Goal: Task Accomplishment & Management: Complete application form

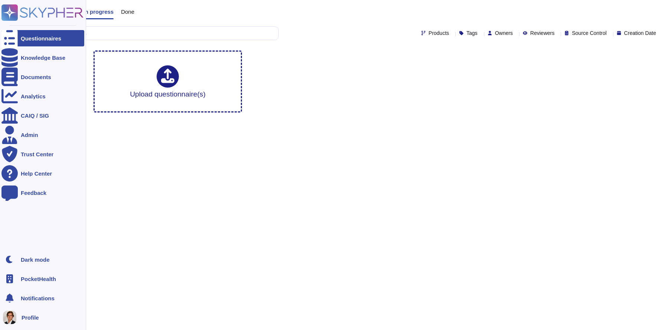
click at [25, 276] on span "PocketHealth" at bounding box center [38, 279] width 35 height 6
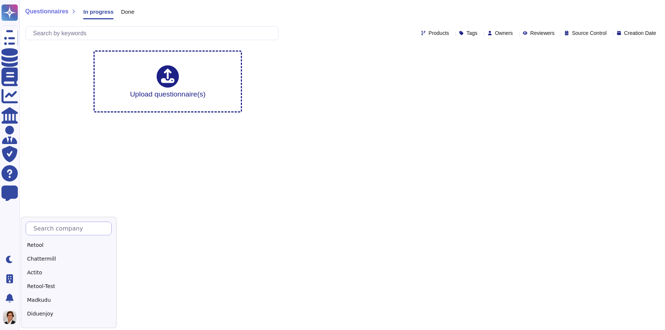
click at [59, 228] on input "text" at bounding box center [71, 228] width 82 height 13
type input "Skyp"
click at [46, 244] on div "Skypher" at bounding box center [72, 245] width 93 height 11
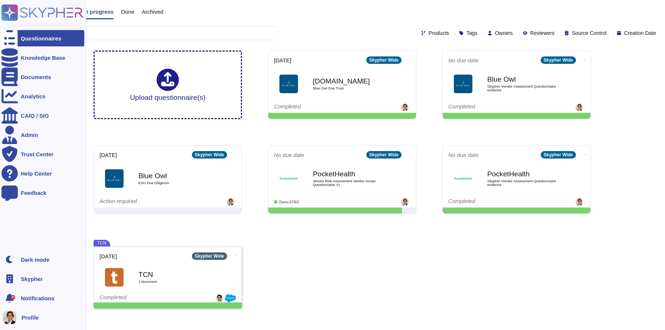
click at [9, 281] on icon at bounding box center [9, 278] width 7 height 9
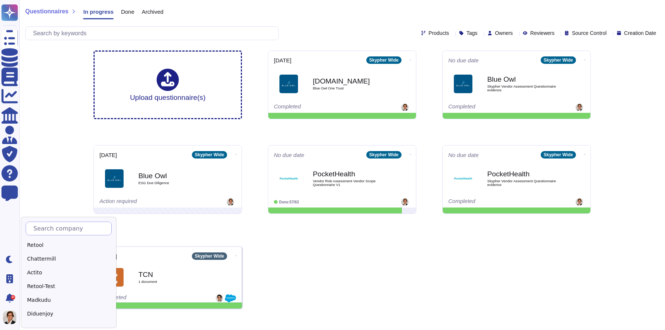
click at [59, 230] on input "text" at bounding box center [71, 228] width 82 height 13
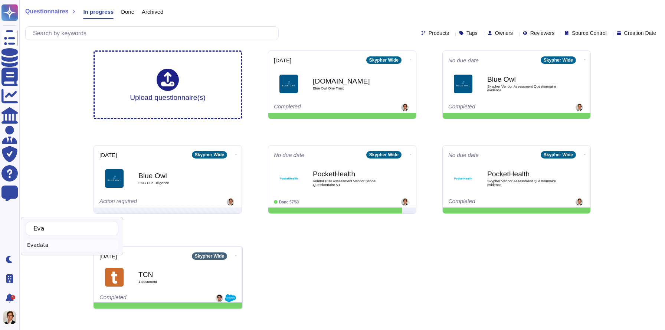
type input "Eva"
click at [53, 242] on div "Evadata" at bounding box center [72, 245] width 93 height 11
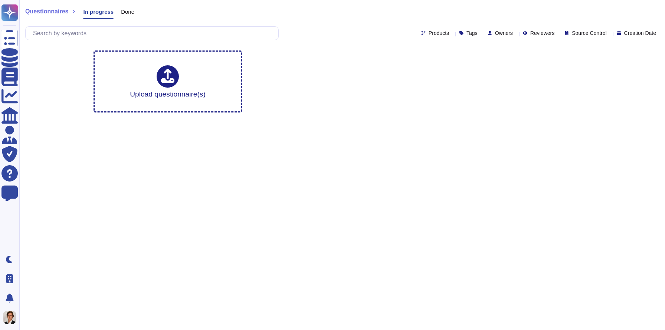
click at [128, 13] on span "Done" at bounding box center [127, 12] width 13 height 6
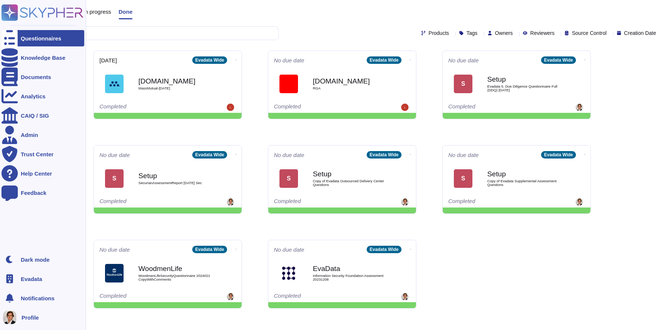
click at [11, 16] on rect at bounding box center [9, 12] width 16 height 16
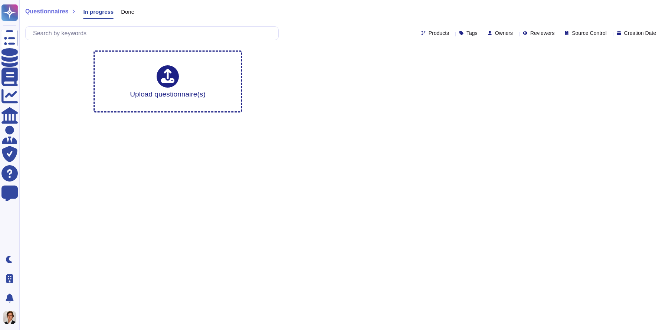
click at [138, 13] on div "Questionnaires In progress Done" at bounding box center [82, 13] width 115 height 15
click at [131, 13] on span "Done" at bounding box center [127, 12] width 13 height 6
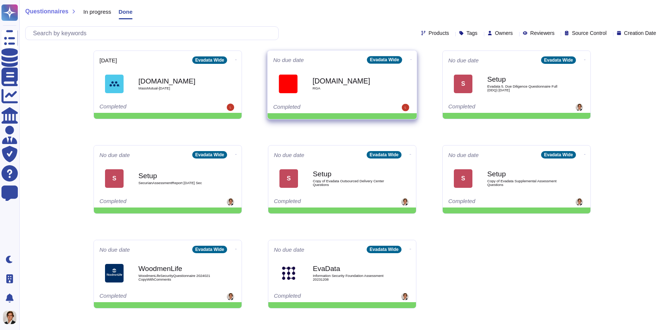
click at [411, 59] on icon at bounding box center [411, 59] width 1 height 0
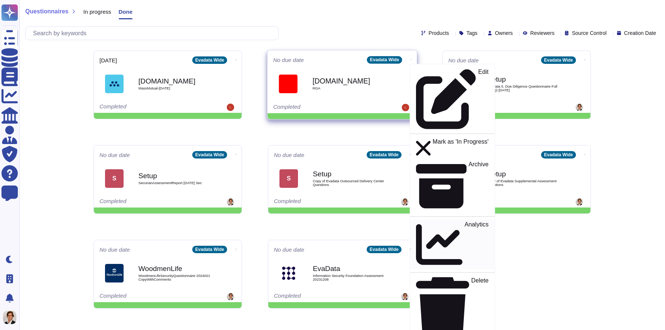
click at [465, 222] on p "Analytics" at bounding box center [477, 245] width 24 height 46
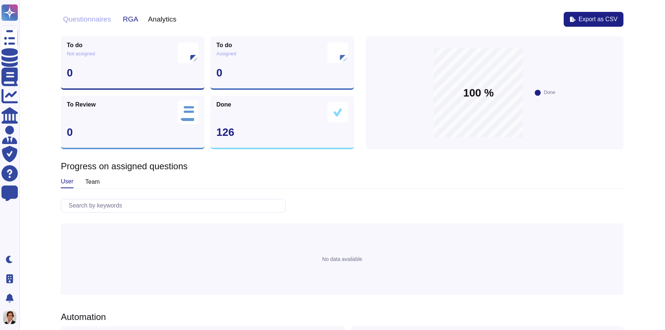
click at [89, 20] on button "Questionnaires" at bounding box center [87, 19] width 52 height 8
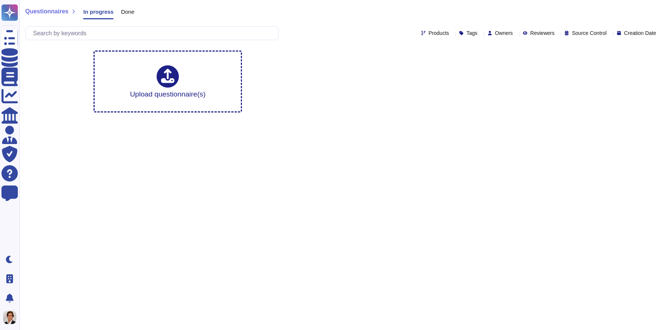
click at [128, 7] on div "Done" at bounding box center [124, 13] width 21 height 15
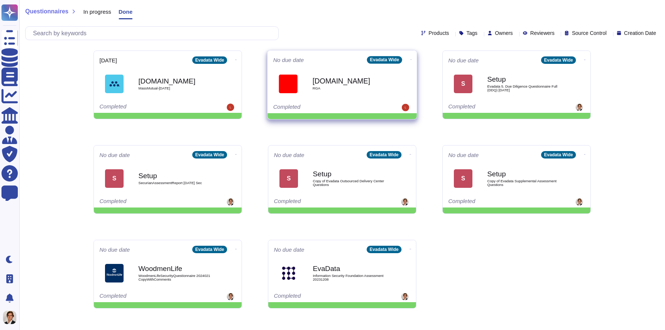
click at [303, 78] on span "Onetrust.com RGA" at bounding box center [342, 84] width 138 height 30
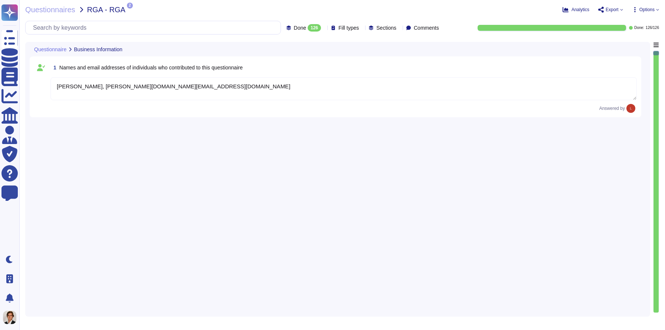
type textarea "Lori Ye, lori.ye@evadata.com"
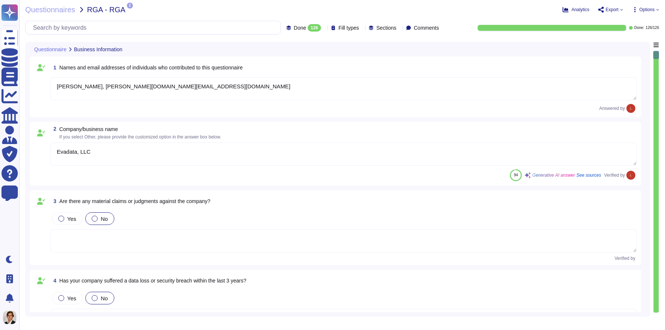
type textarea "Evadata, LLC"
click at [294, 30] on span "Done 126" at bounding box center [307, 27] width 27 height 7
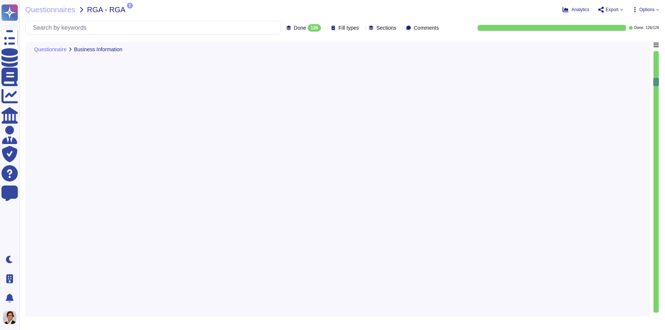
scroll to position [969, 0]
type textarea "web hosting, file hosting, cloud hosting"
type textarea "see attached"
type textarea "Yes, there is an access control program that has been approved by management. T…"
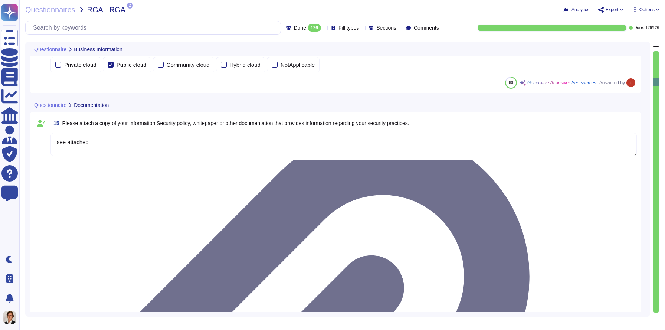
type textarea "Access to sensitive business information, including personnel records, is stric…"
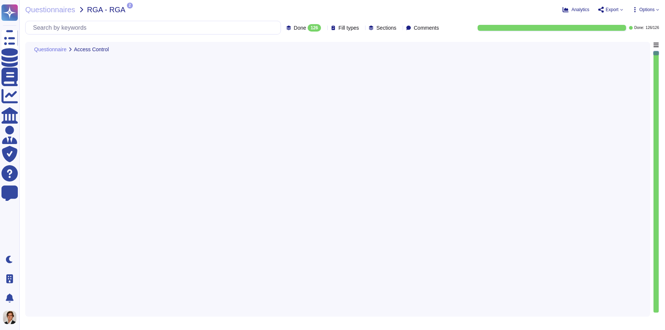
type textarea "Yes, there is segregation of duties for granting access and approving access to…"
type textarea "Yes, there is segregation of duties for approving and implementing access reque…"
type textarea "Yes, access to systems that store or process customer data is limited. Evadata …"
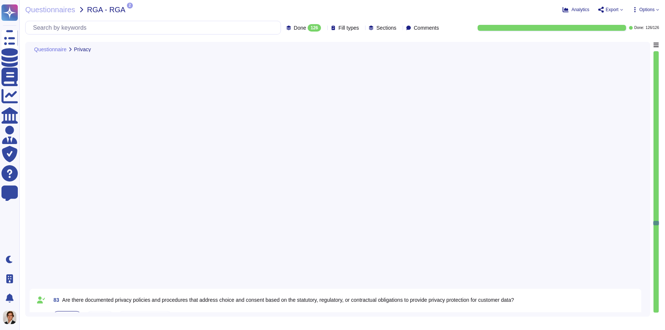
type textarea "Evadata does not interact with customers directly."
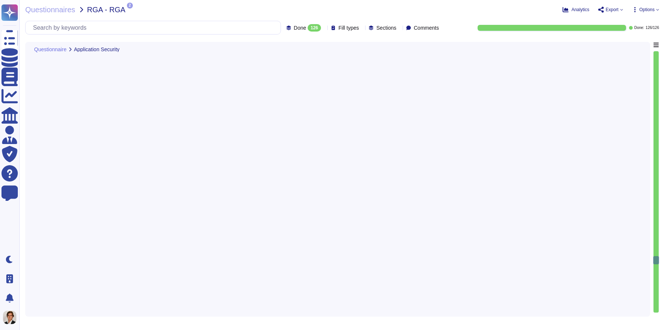
type textarea "Yes, Evadata has a documented process to identify and assess regulatory changes…"
type textarea "Evadata has established an Oversight Committee, led by the Security and Complia…"
type textarea "The anti-malware policy includes the requirement for antivirus software to be i…"
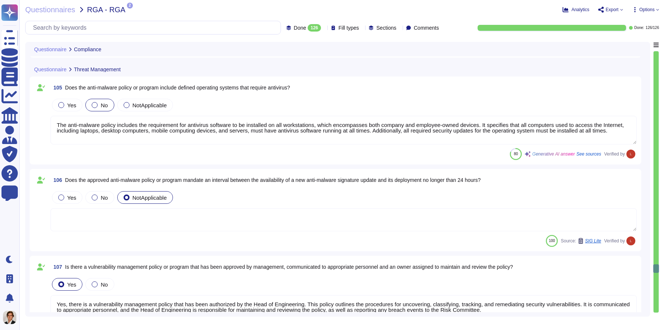
type textarea "Yes, there is a vulnerability management policy that has been authorized by the…"
type textarea "Refer to the attached Information Security Policy, section 6."
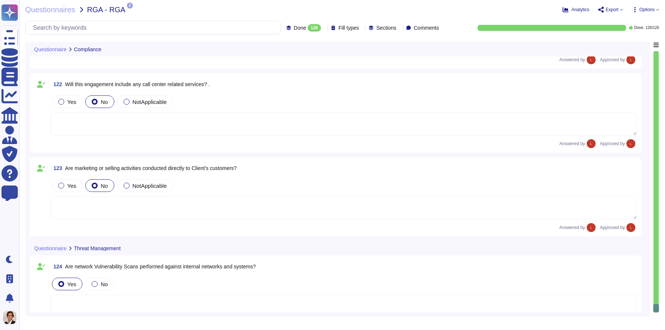
scroll to position [9798, 0]
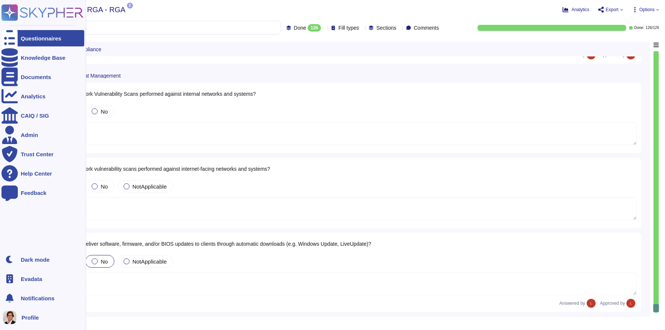
click at [9, 16] on rect at bounding box center [9, 12] width 16 height 16
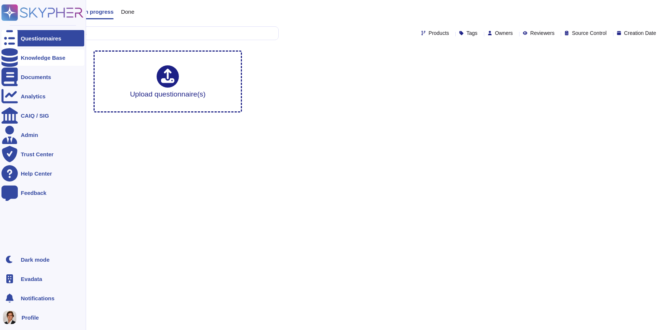
click at [16, 54] on div at bounding box center [9, 57] width 16 height 16
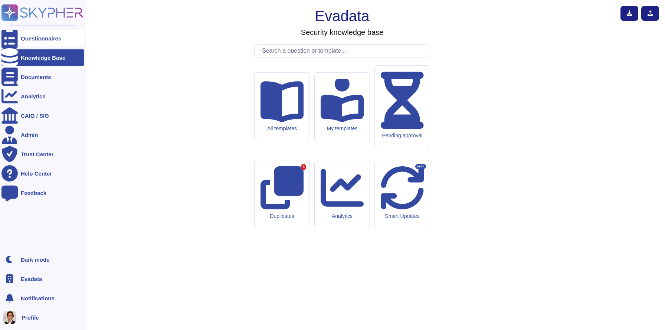
click at [10, 35] on icon at bounding box center [9, 38] width 16 height 22
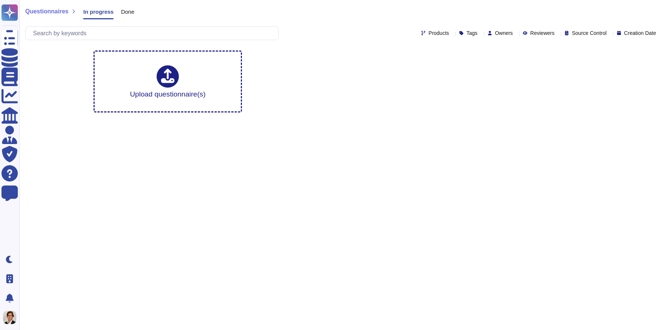
click at [125, 14] on span "Done" at bounding box center [127, 12] width 13 height 6
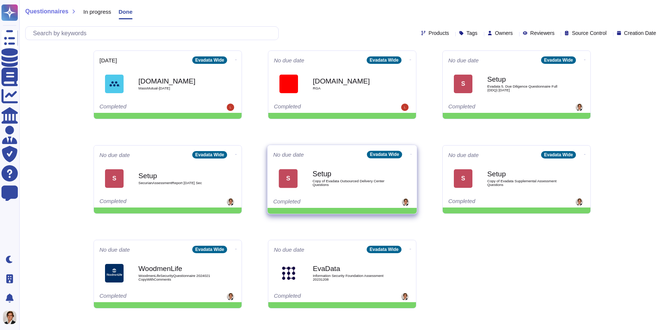
click at [348, 188] on div "Setup Copy of Evadata Outsourced Delivery Center Questions" at bounding box center [350, 178] width 75 height 30
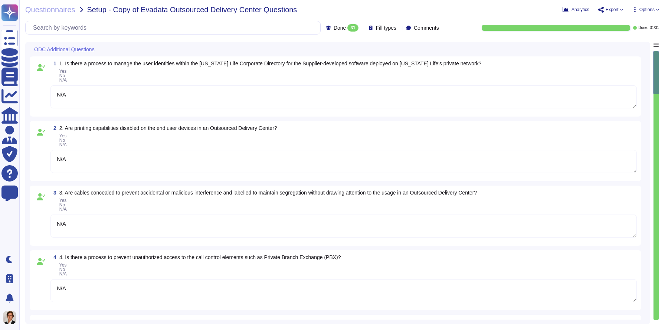
type textarea "N/A"
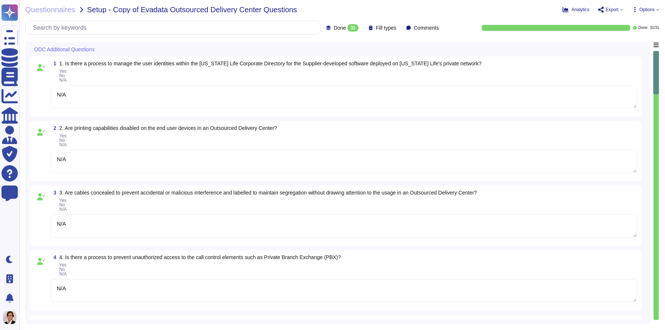
type textarea "N/A"
click at [54, 9] on span "Questionnaires" at bounding box center [50, 9] width 50 height 7
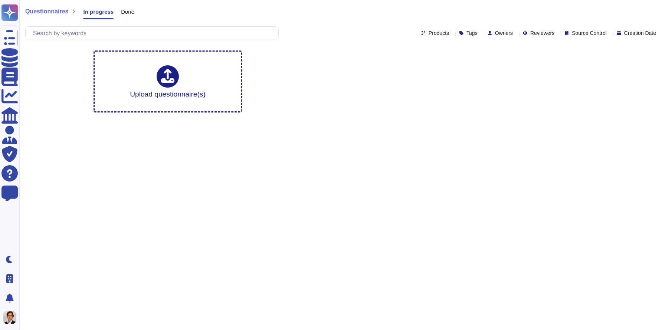
click at [131, 12] on span "Done" at bounding box center [127, 12] width 13 height 6
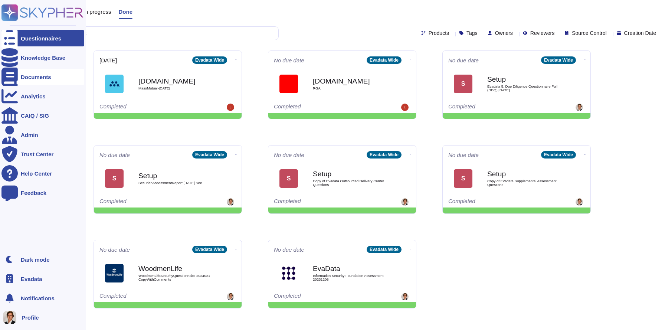
click at [14, 84] on div at bounding box center [9, 77] width 16 height 16
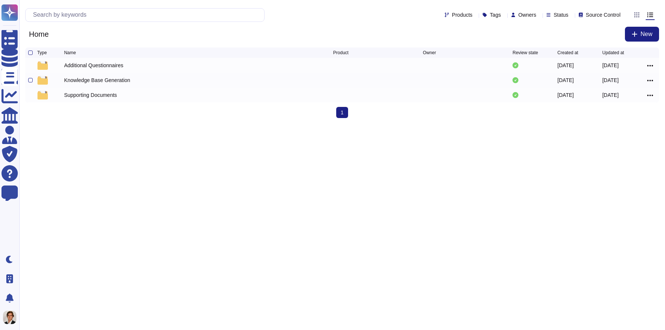
click at [86, 80] on div "Knowledge Base Generation" at bounding box center [97, 80] width 66 height 7
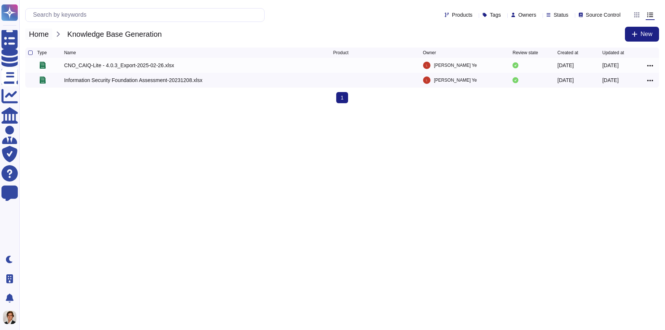
click at [45, 37] on span "Home" at bounding box center [38, 34] width 27 height 11
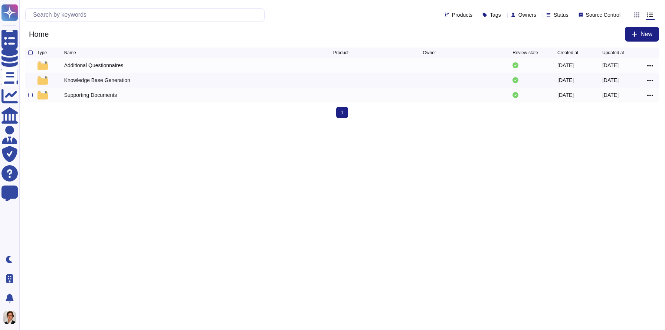
click at [69, 96] on div "Supporting Documents" at bounding box center [90, 94] width 53 height 7
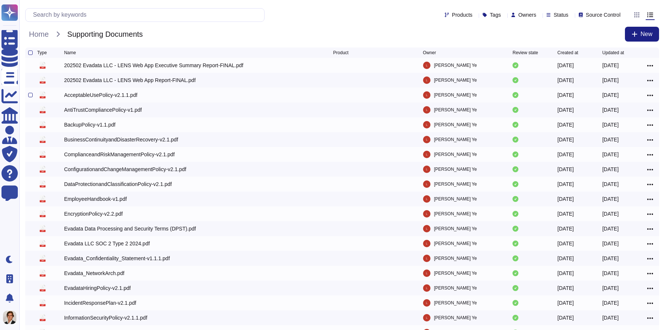
scroll to position [48, 0]
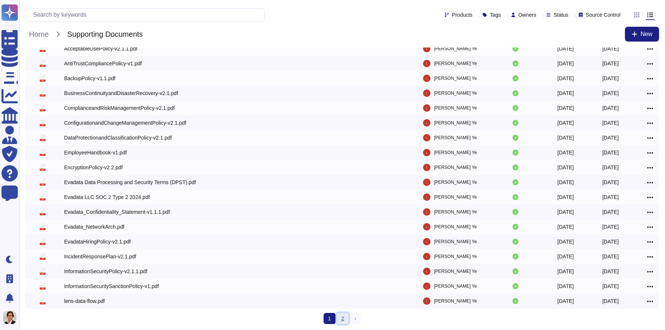
click at [342, 321] on link "2" at bounding box center [343, 318] width 12 height 11
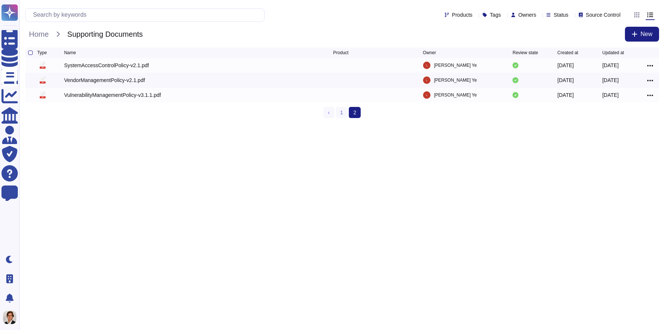
click at [347, 107] on div "Type Name Product Owner Review state Created at Updated at pdf SystemAccessCont…" at bounding box center [342, 83] width 634 height 71
click at [345, 115] on link "1" at bounding box center [342, 112] width 12 height 11
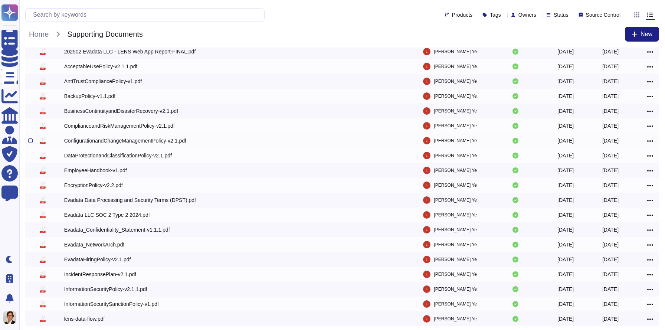
scroll to position [48, 0]
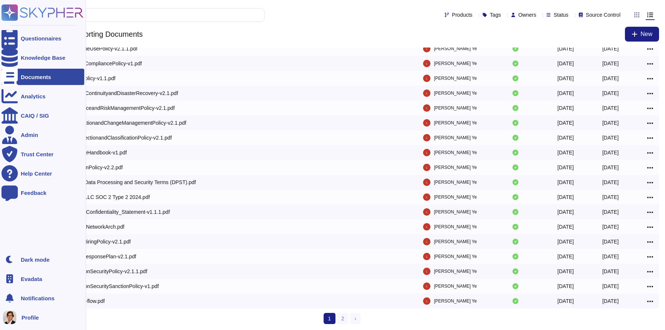
click at [8, 17] on rect at bounding box center [9, 12] width 16 height 16
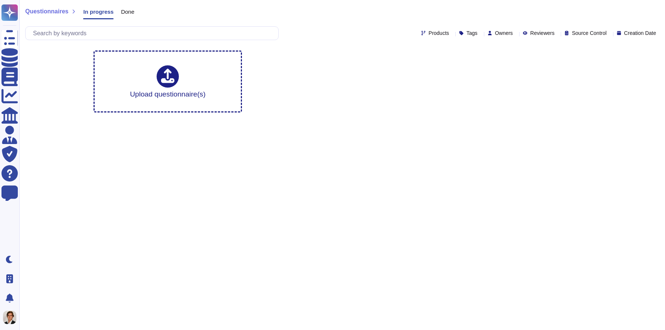
click at [133, 14] on span "Done" at bounding box center [127, 12] width 13 height 6
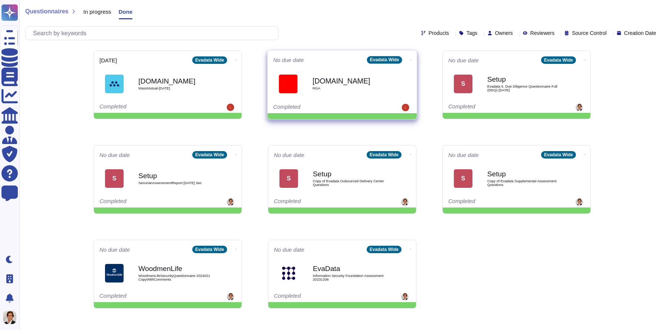
click at [313, 75] on div "Onetrust.com RGA" at bounding box center [350, 84] width 75 height 30
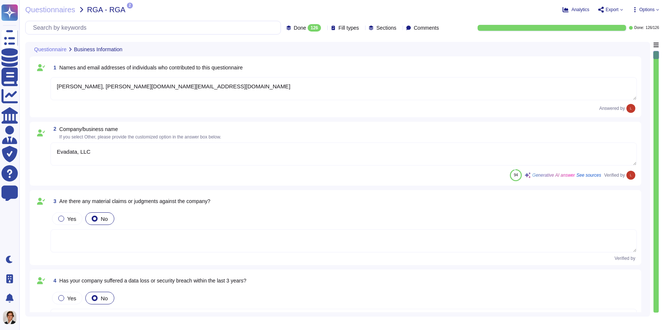
type textarea "Lori Ye, lori.ye@evadata.com"
type textarea "Evadata, LLC"
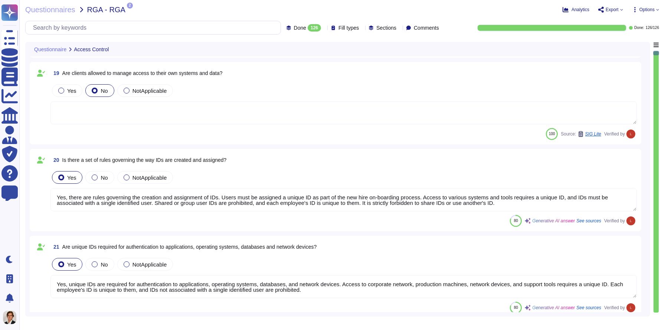
type textarea "Yes, unique IDs are required for authentication to applications, operating syst…"
type textarea "Yes, there is a process to request and receive approval for access to systems t…"
type textarea "Yes, access to applications, operating systems, databases, and network devices …"
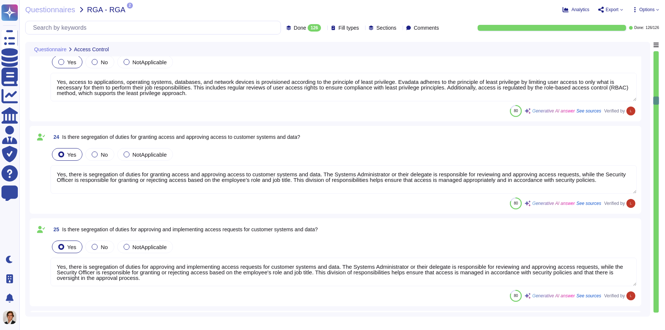
type textarea "Yes, there is segregation of duties for granting access and approving access to…"
type textarea "Yes, there is segregation of duties for approving and implementing access reque…"
type textarea "Yes, access to systems that store or process customer data is limited. Evadata …"
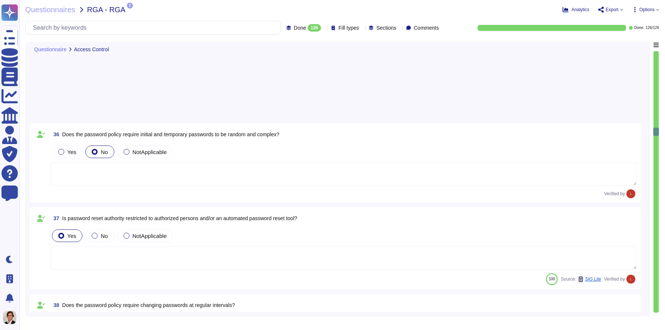
scroll to position [3028, 0]
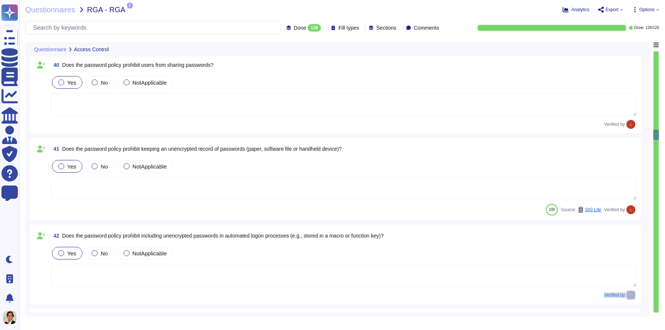
drag, startPoint x: 656, startPoint y: 135, endPoint x: 643, endPoint y: 256, distance: 122.1
click at [643, 256] on div "Questionnaire Access Control 37 Is password reset authority restricted to autho…" at bounding box center [342, 179] width 634 height 275
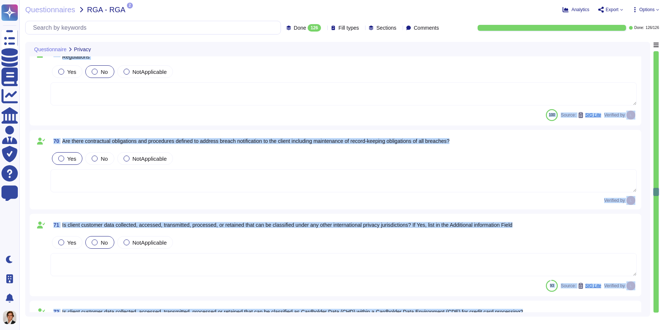
scroll to position [5775, 0]
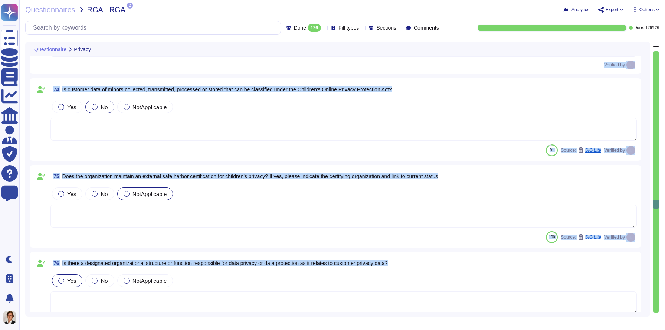
click at [473, 237] on div "100 Source: SIG Lite Verified by" at bounding box center [344, 237] width 587 height 12
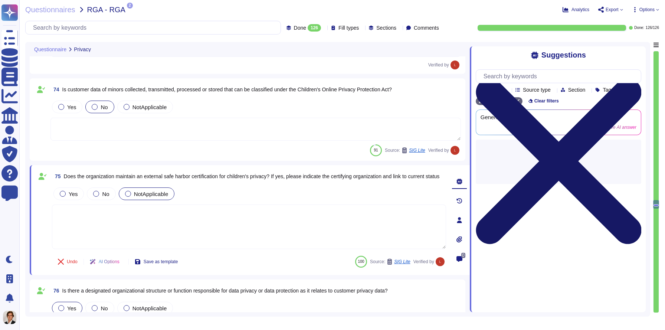
click at [639, 55] on icon at bounding box center [559, 161] width 166 height 221
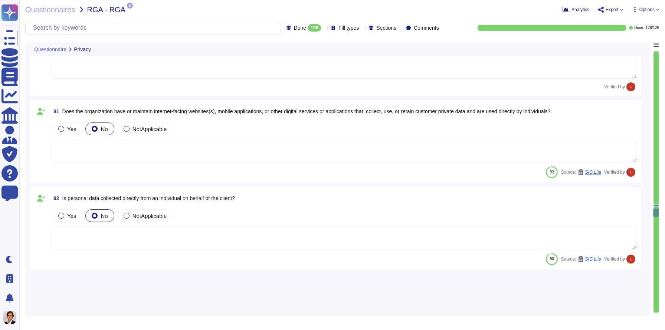
type textarea "Privacy impact risk assessments are conducted annually. The scope is the LENS a…"
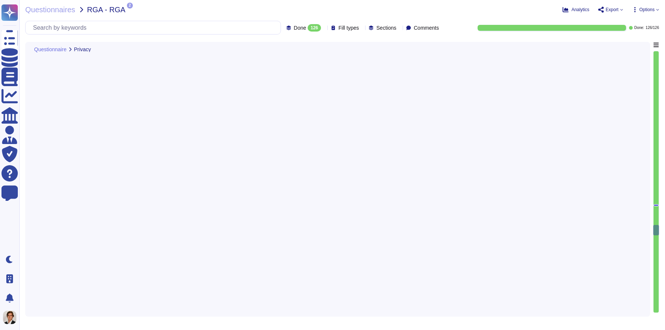
type textarea "Evadata does not interact with customers directly."
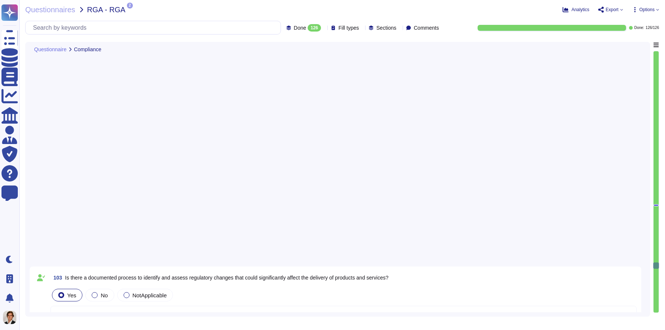
type textarea "The anti-malware policy includes the requirement for antivirus software to be i…"
type textarea "Yes, there is a vulnerability management policy that has been authorized by the…"
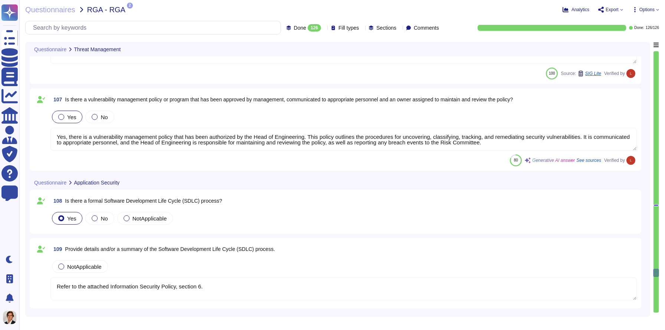
type textarea "Refer to the attached Information Security Policy, section 6."
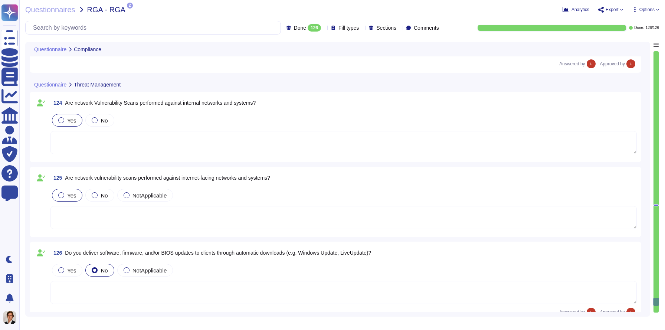
scroll to position [9826, 0]
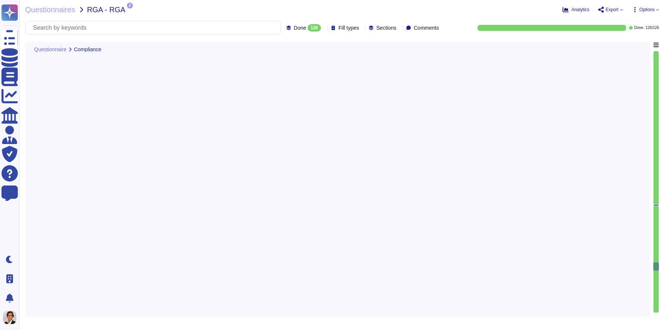
type textarea "Yes, Evadata has a documented process to identify and assess regulatory changes…"
type textarea "Evadata has established an Oversight Committee, led by the Security and Complia…"
type textarea "The anti-malware policy includes the requirement for antivirus software to be i…"
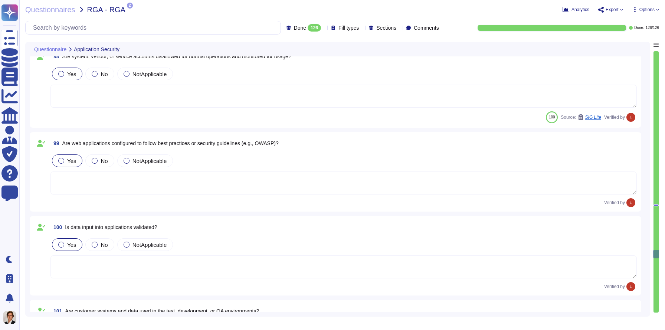
scroll to position [7759, 0]
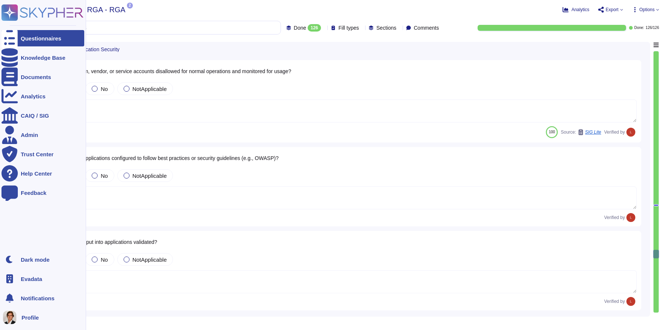
click at [12, 35] on icon at bounding box center [9, 38] width 16 height 22
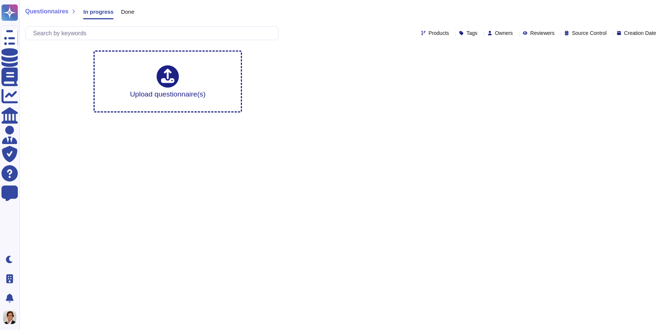
click at [126, 9] on span "Done" at bounding box center [127, 12] width 13 height 6
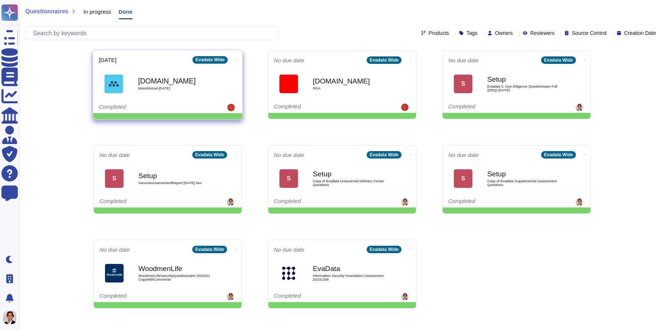
click at [235, 55] on span at bounding box center [236, 59] width 3 height 8
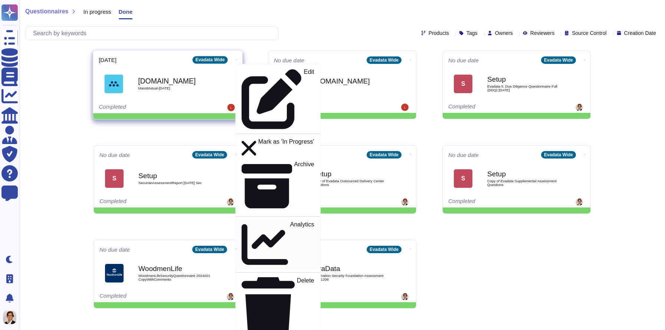
click at [290, 222] on p "Analytics" at bounding box center [302, 245] width 24 height 46
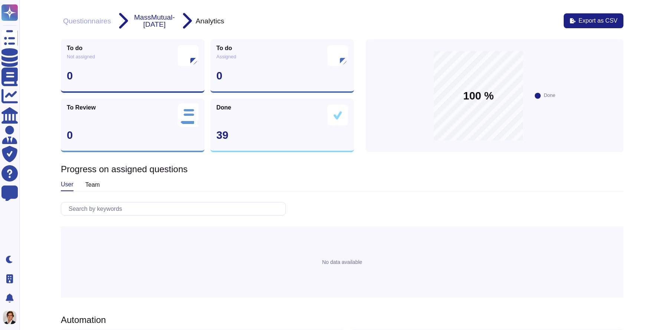
click at [242, 114] on div "Done 39" at bounding box center [283, 125] width 144 height 53
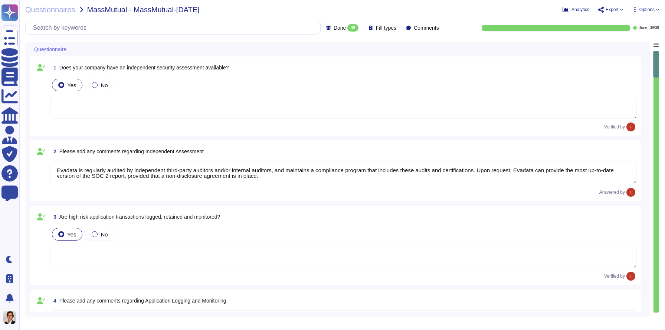
type textarea "Evadata is regularly audited by independent third-party auditors and/or interna…"
type textarea "Evadata employs a comprehensive approach to application logging and monitoring …"
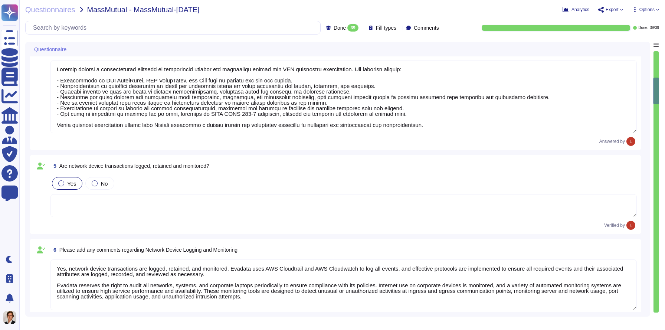
type textarea "Yes, network device transactions are logged, retained, and monitored. Evadata u…"
type textarea "Yes, all events, including database transactions, are logged using AWS Cloudtra…"
type textarea "Yes, operating systems transactions are logged, retained, and monitored as part…"
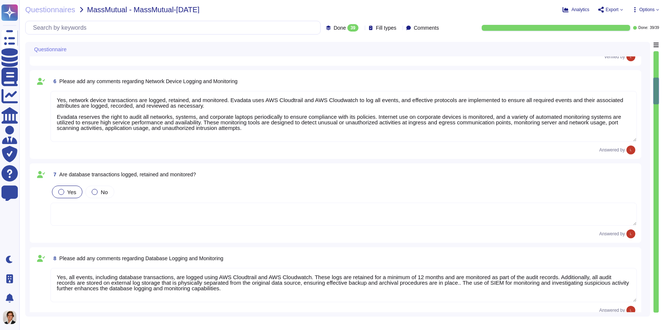
scroll to position [405, 0]
click at [560, 130] on textarea "Yes, network device transactions are logged, retained, and monitored. Evadata u…" at bounding box center [344, 116] width 587 height 51
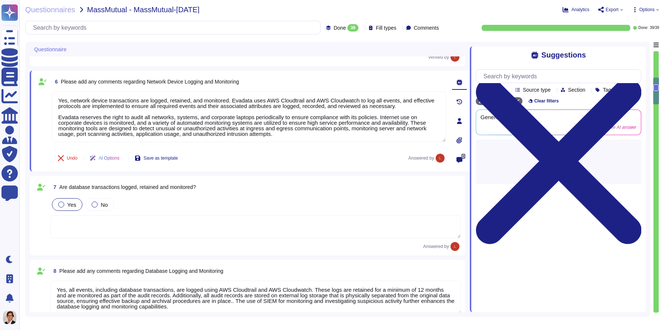
click at [460, 103] on icon at bounding box center [460, 102] width 6 height 6
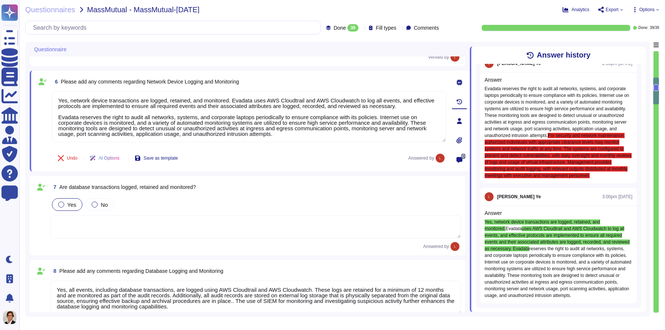
scroll to position [27, 0]
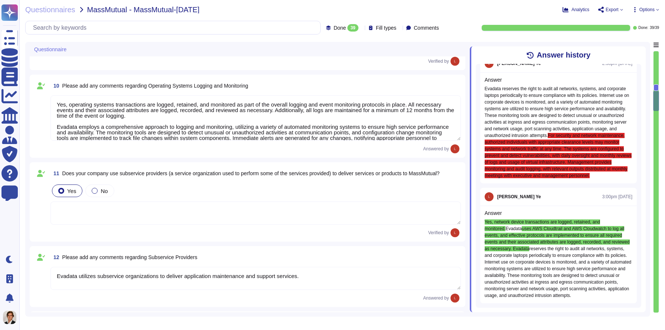
type textarea "Evadata utilizes subservice organizations to deliver application maintenance an…"
type textarea "All users are required to utilize multi-factor authentication (MFA) to ensure a…"
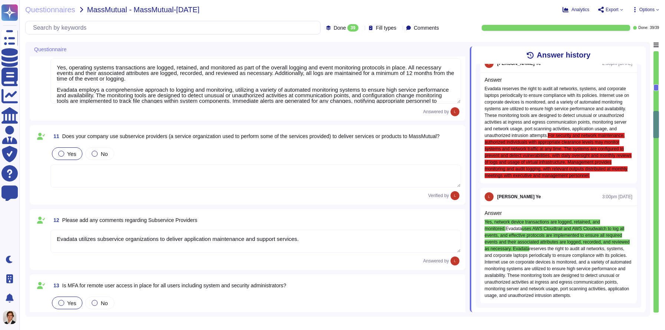
click at [333, 103] on textarea "Yes, operating systems transactions are logged, retained, and monitored as part…" at bounding box center [256, 80] width 411 height 45
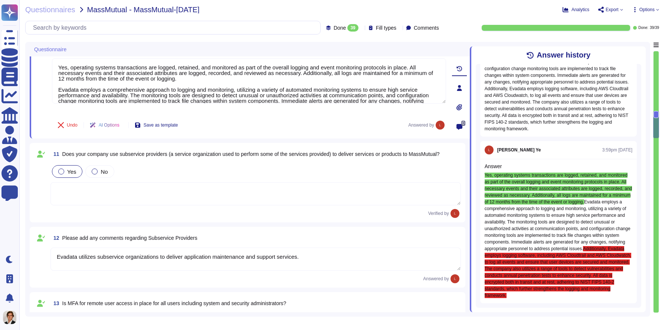
scroll to position [74, 0]
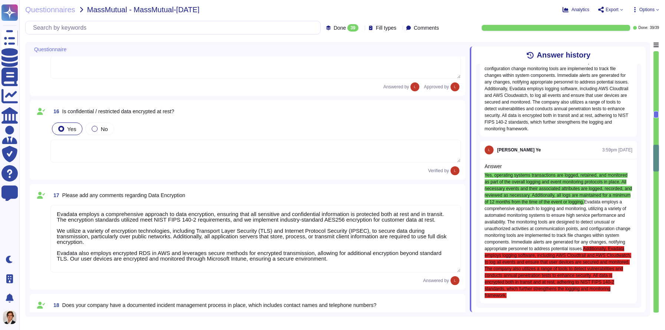
type textarea "Yes, our company has a documented Incident Response Policy and Procedures manua…"
type textarea "Yes, our company employs Network Intrusion Detection / Prevention Systems that …"
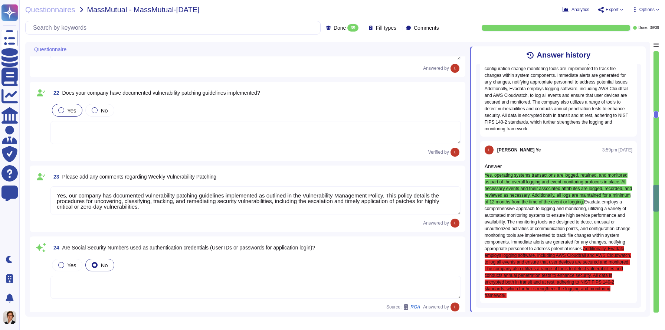
type textarea "Yes, our company has documented vulnerability patching guidelines implemented a…"
type textarea "Files transmitted between our company and MassMutual are encrypted in transit u…"
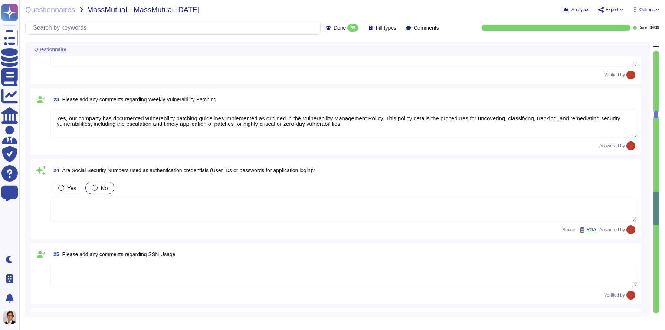
scroll to position [1742, 0]
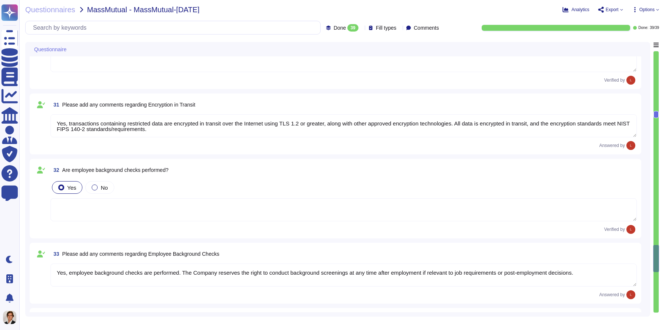
type textarea "Yes, transactions containing restricted data are encrypted in transit over the …"
type textarea "Yes, employee background checks are performed. The Company reserves the right t…"
type textarea "Evadata follows AWS best practices and utilizes unique IDs and roles."
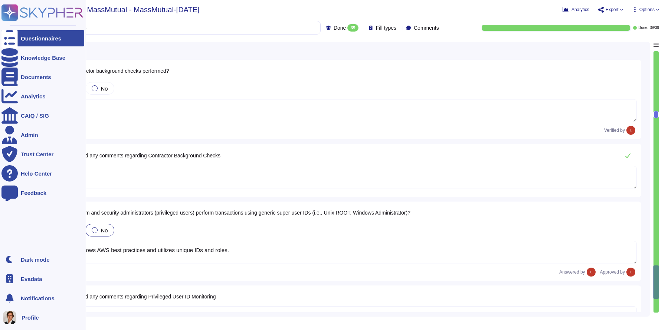
type textarea "Evadata utilizes an Endpoint Detection and Response (ERR) tool to monitor user …"
click at [19, 14] on icon at bounding box center [42, 12] width 82 height 16
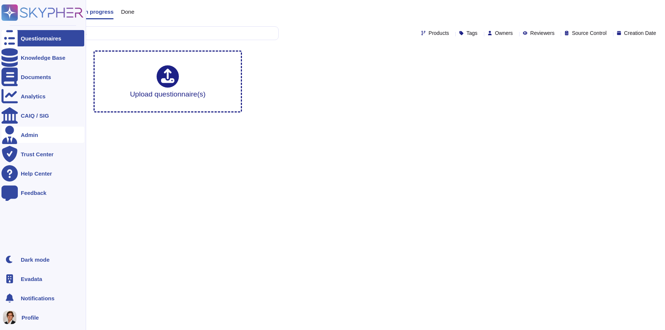
click at [17, 133] on div at bounding box center [9, 135] width 16 height 16
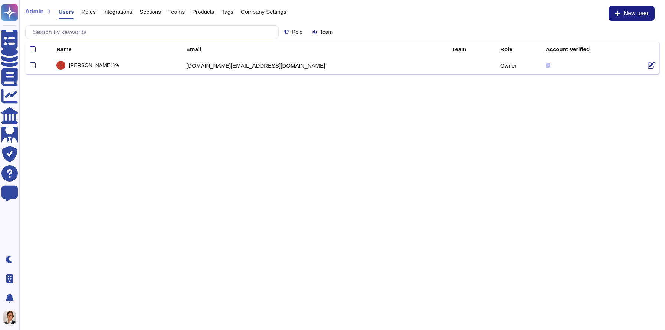
click at [266, 13] on span "Company Settings" at bounding box center [264, 12] width 46 height 6
